Goal: Information Seeking & Learning: Learn about a topic

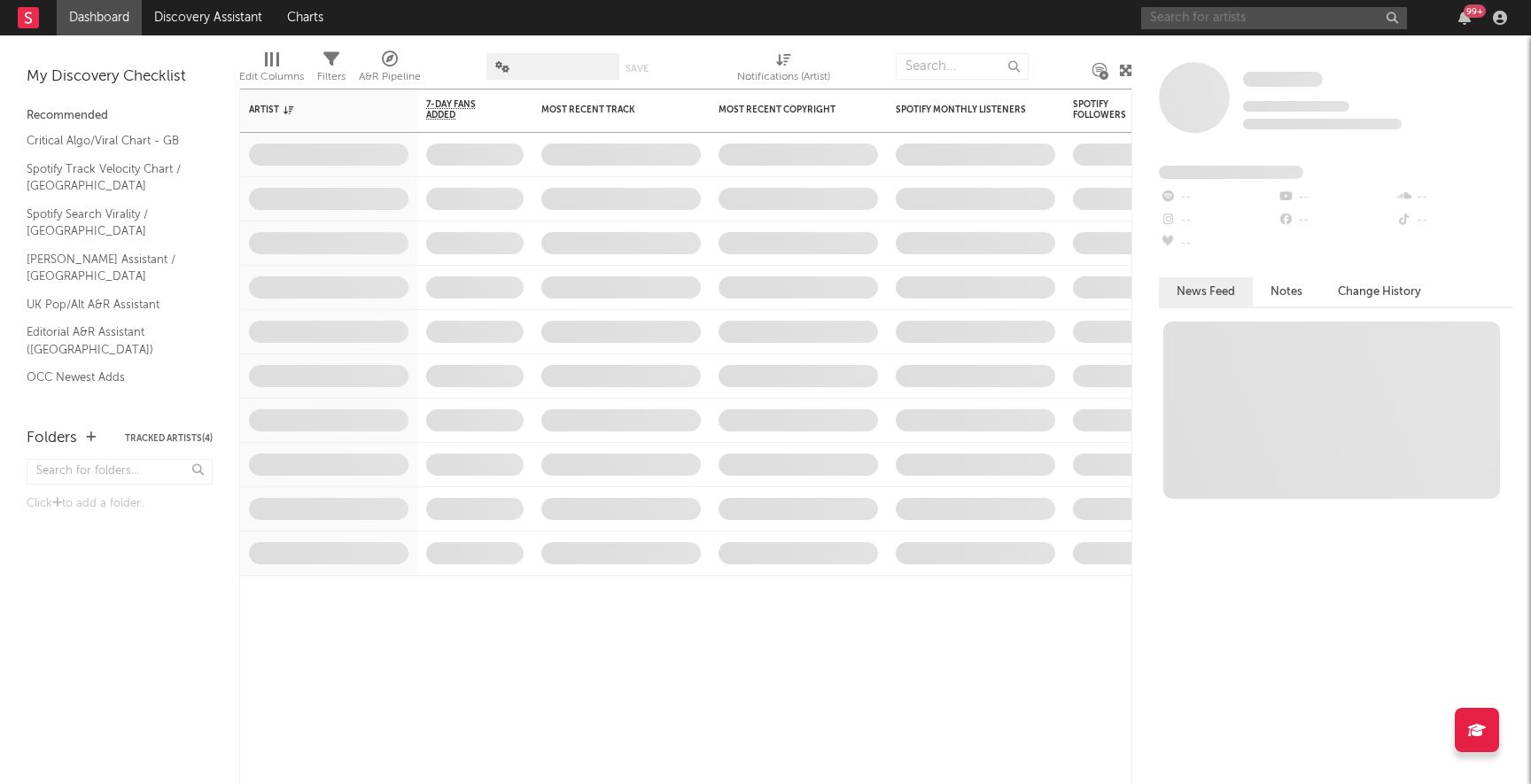
click at [1285, 15] on input "text" at bounding box center [1274, 18] width 266 height 22
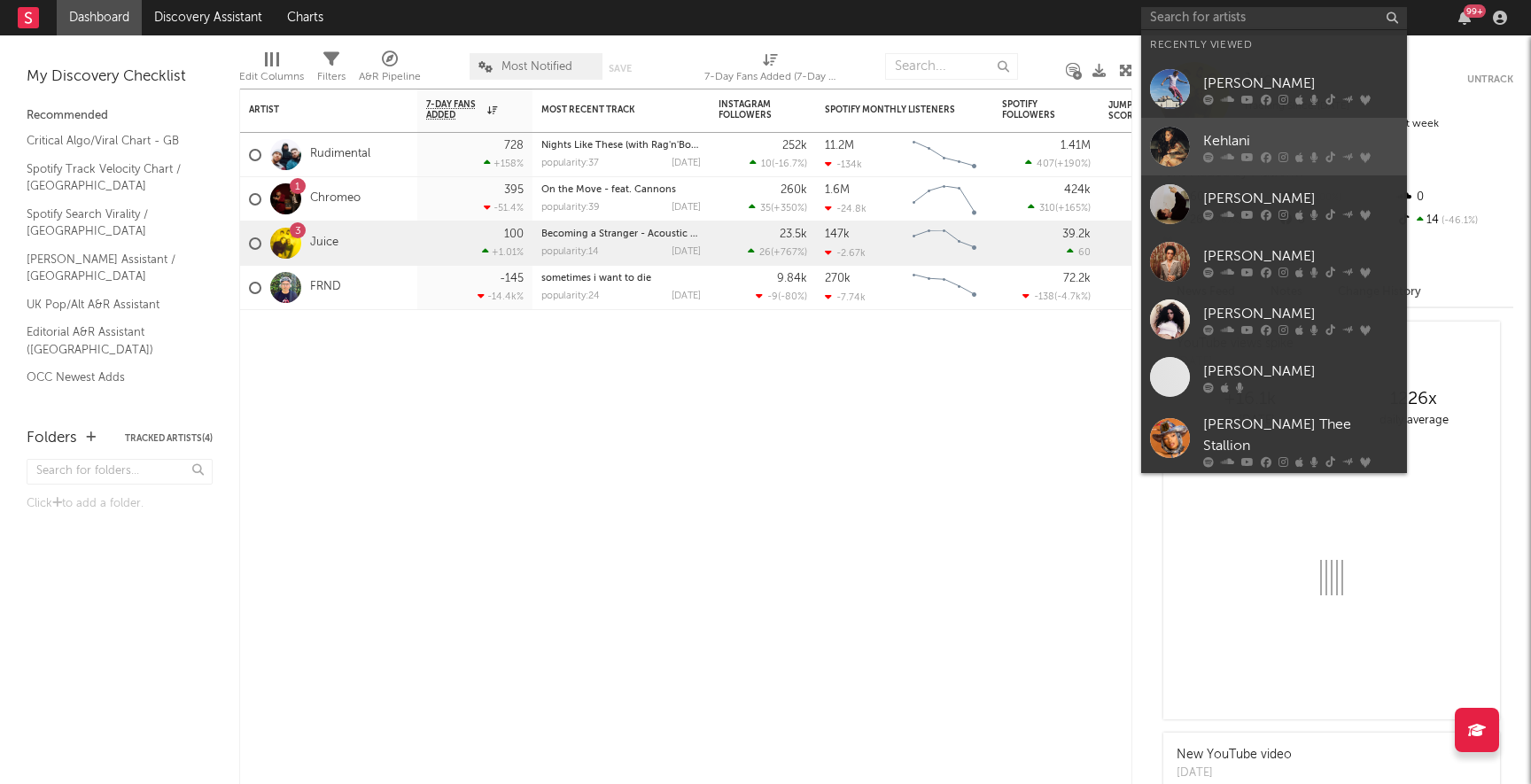
click at [1290, 137] on div "Kehlani" at bounding box center [1300, 140] width 195 height 21
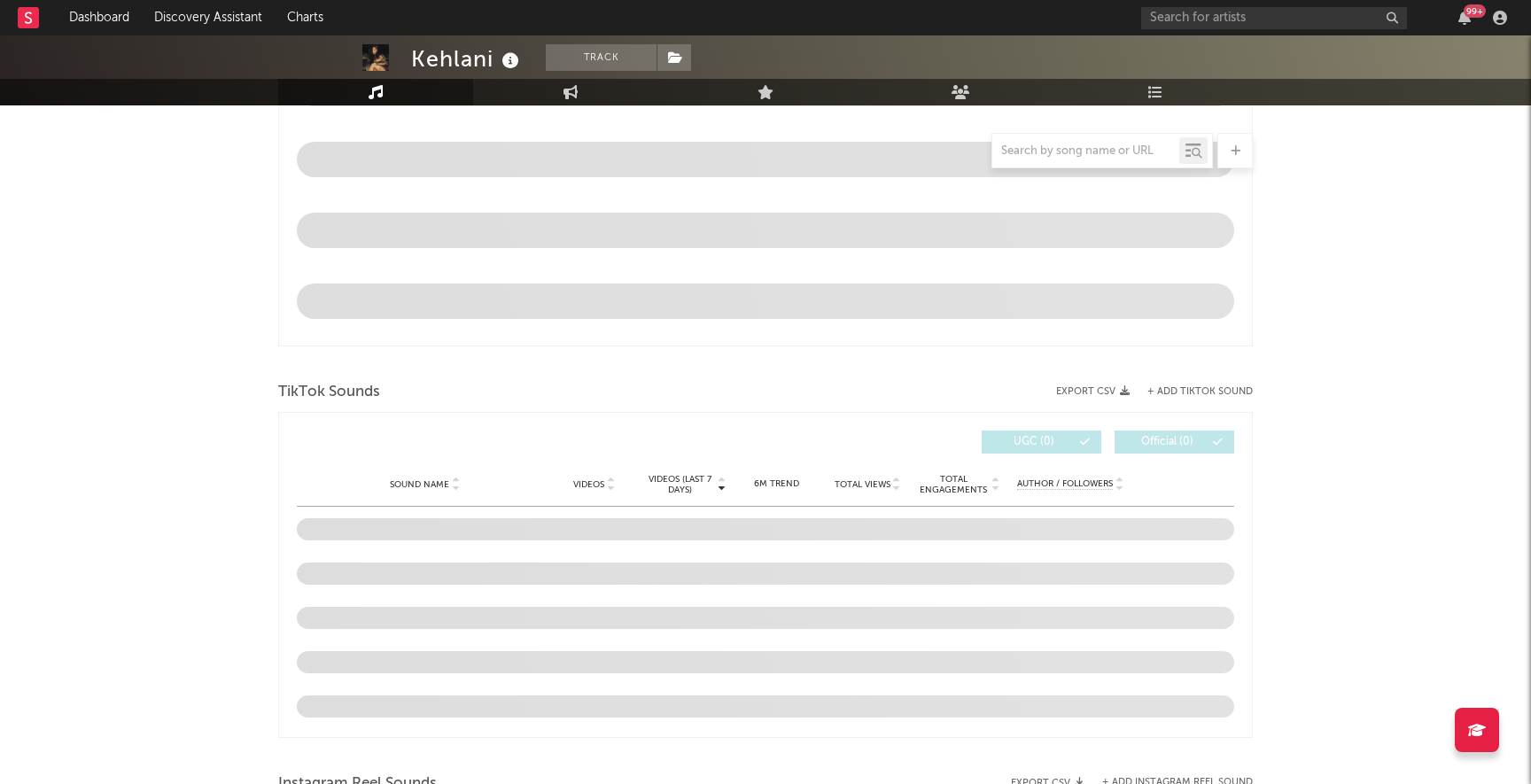
select select "6m"
